Goal: Task Accomplishment & Management: Complete application form

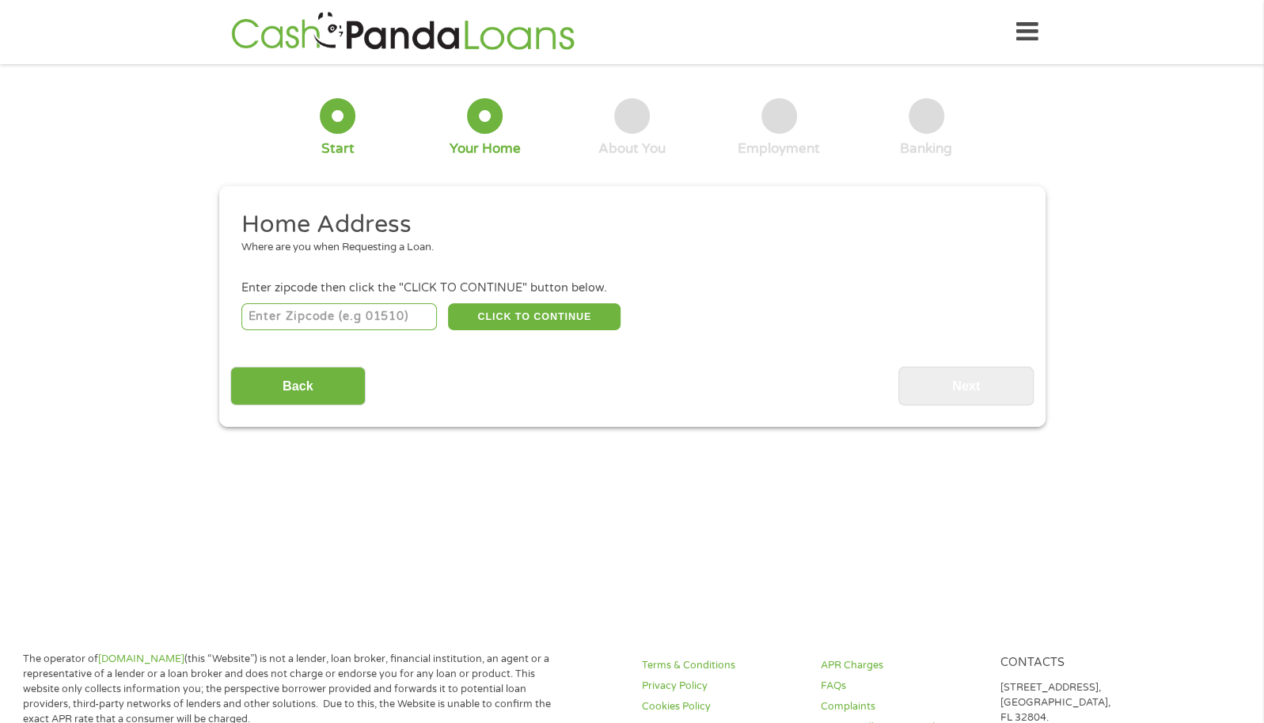
click at [263, 321] on input "number" at bounding box center [338, 316] width 195 height 27
type input "56560"
click at [528, 317] on button "CLICK TO CONTINUE" at bounding box center [534, 316] width 173 height 27
type input "56560"
type input "[PERSON_NAME]"
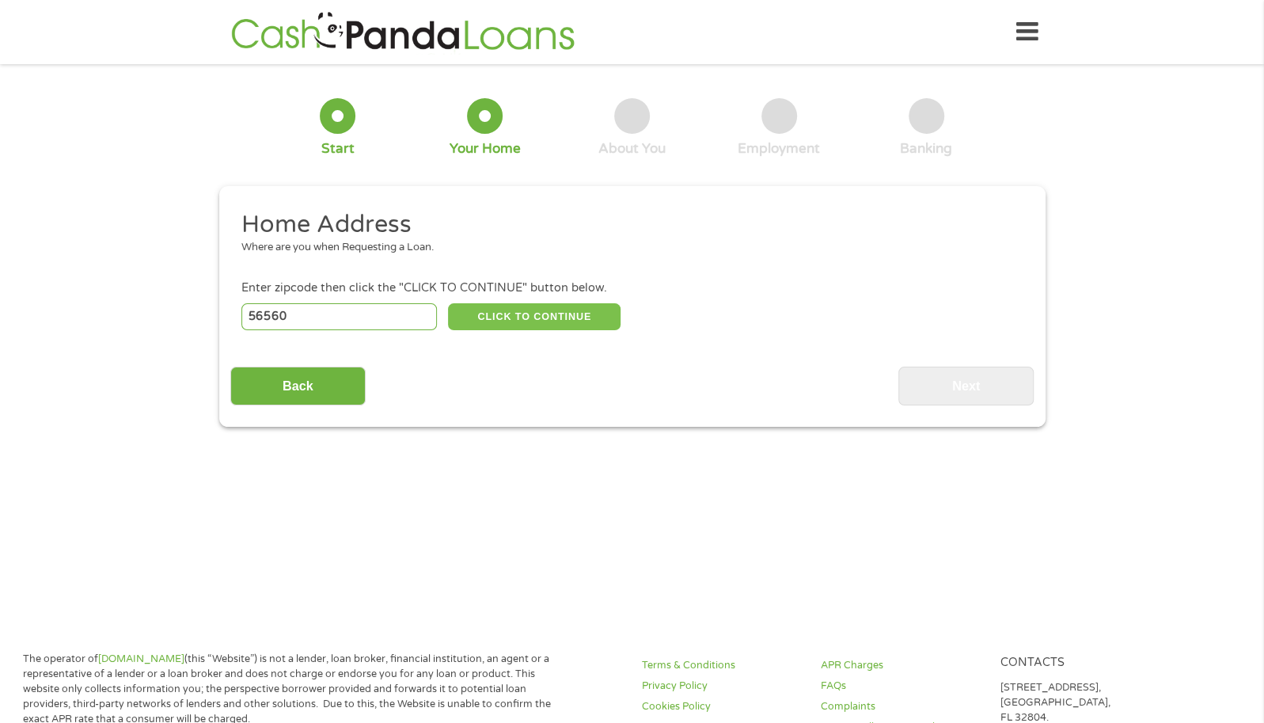
select select "[US_STATE]"
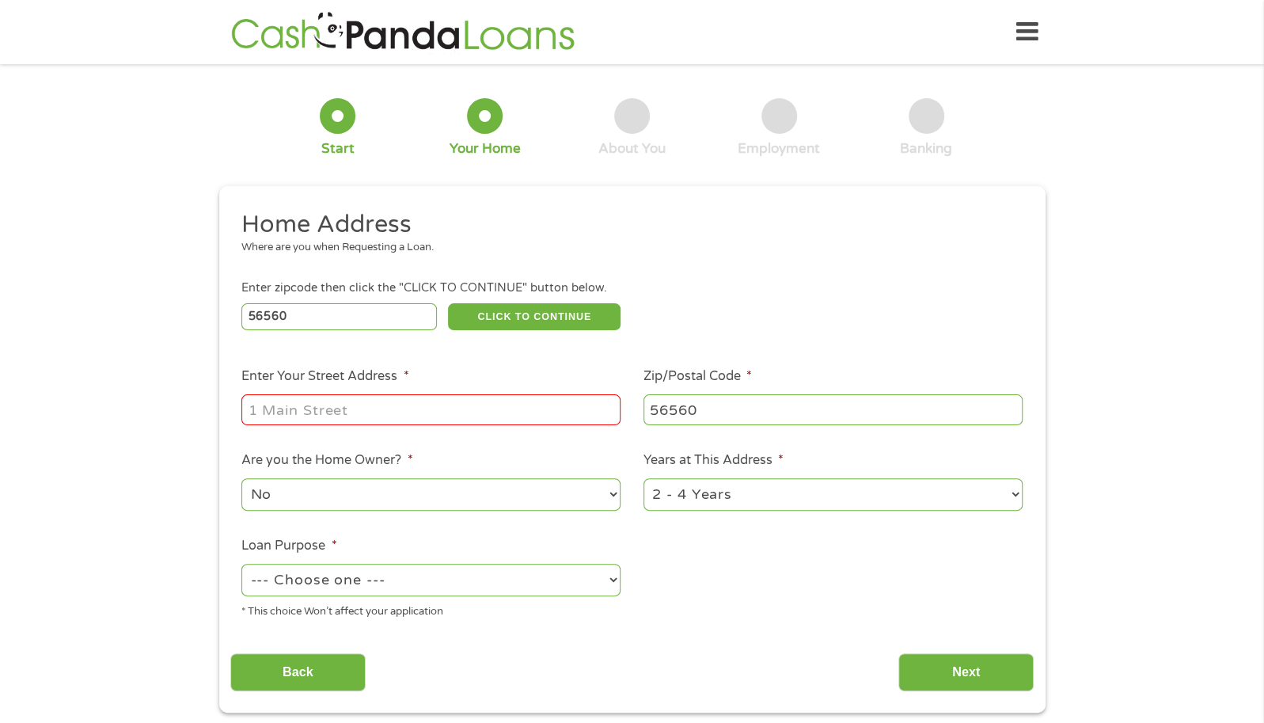
click at [420, 408] on input "Enter Your Street Address *" at bounding box center [430, 409] width 379 height 30
type input "[STREET_ADDRESS]"
click at [1012, 493] on select "1 Year or less 1 - 2 Years 2 - 4 Years Over 4 Years" at bounding box center [832, 494] width 379 height 32
select select "60months"
click at [643, 479] on select "1 Year or less 1 - 2 Years 2 - 4 Years Over 4 Years" at bounding box center [832, 494] width 379 height 32
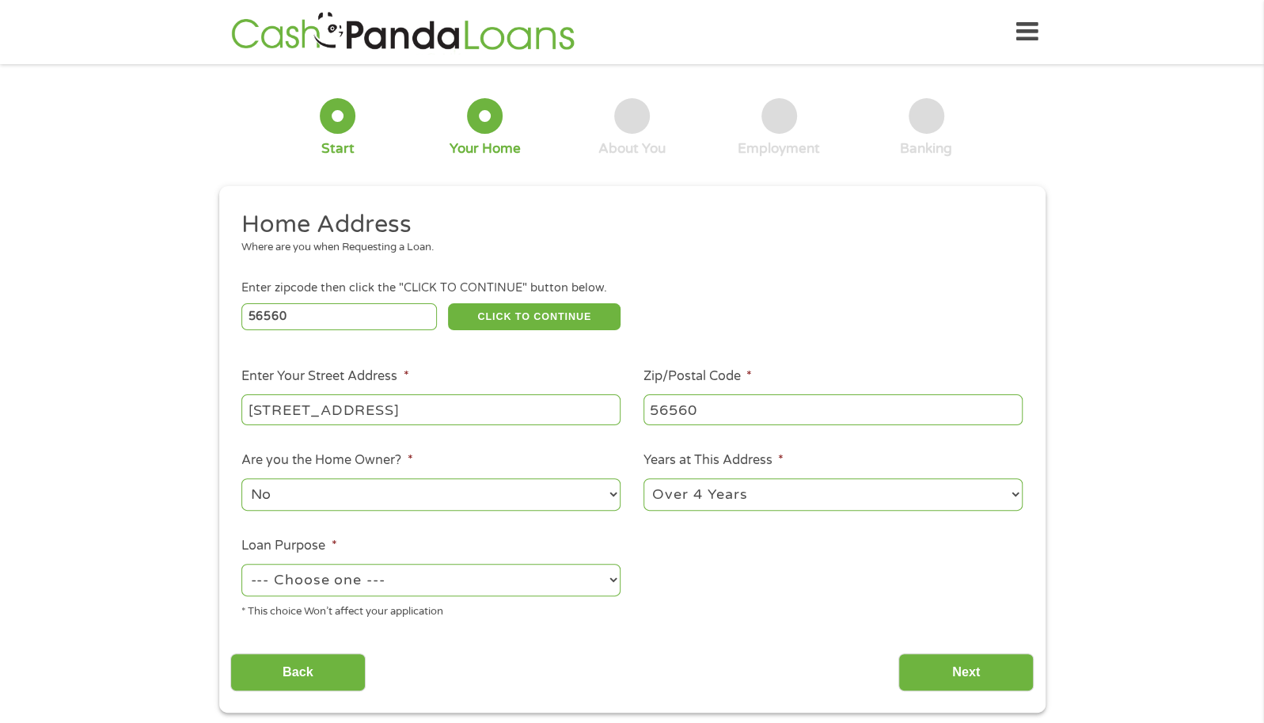
click at [612, 579] on select "--- Choose one --- Pay Bills Debt Consolidation Home Improvement Major Purchase…" at bounding box center [430, 580] width 379 height 32
click at [675, 617] on ul "Home Address Where are you when Requesting a Loan. Enter zipcode then click the…" at bounding box center [631, 420] width 803 height 423
